Goal: Information Seeking & Learning: Check status

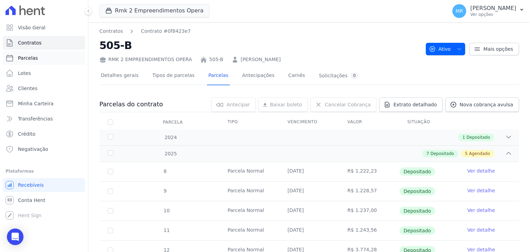
click at [52, 57] on link "Parcelas" at bounding box center [44, 58] width 82 height 14
select select
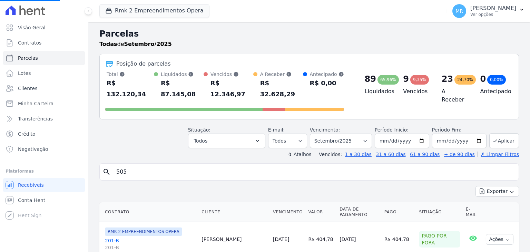
select select
click at [117, 165] on input "search" at bounding box center [313, 172] width 403 height 14
type input "601"
select select
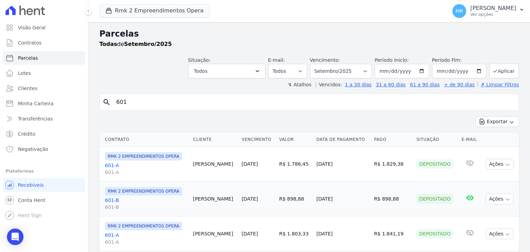
click at [113, 165] on link "601-A 601-A" at bounding box center [146, 169] width 82 height 14
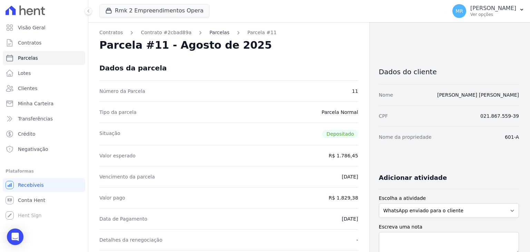
click at [209, 29] on link "Parcelas" at bounding box center [219, 32] width 20 height 7
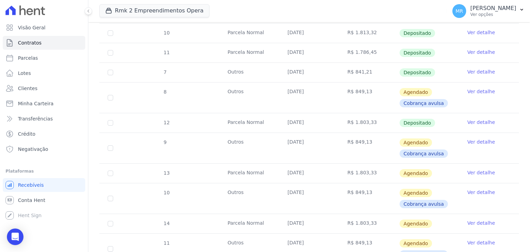
scroll to position [414, 0]
